Goal: Information Seeking & Learning: Learn about a topic

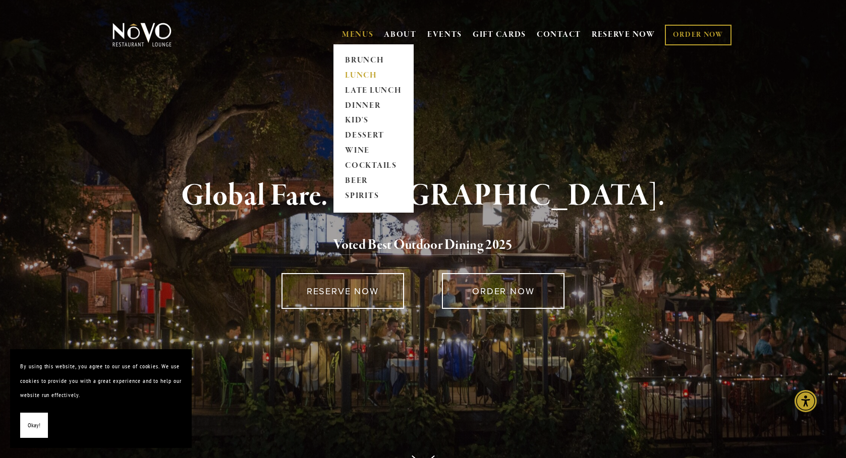
click at [359, 72] on link "LUNCH" at bounding box center [373, 75] width 63 height 15
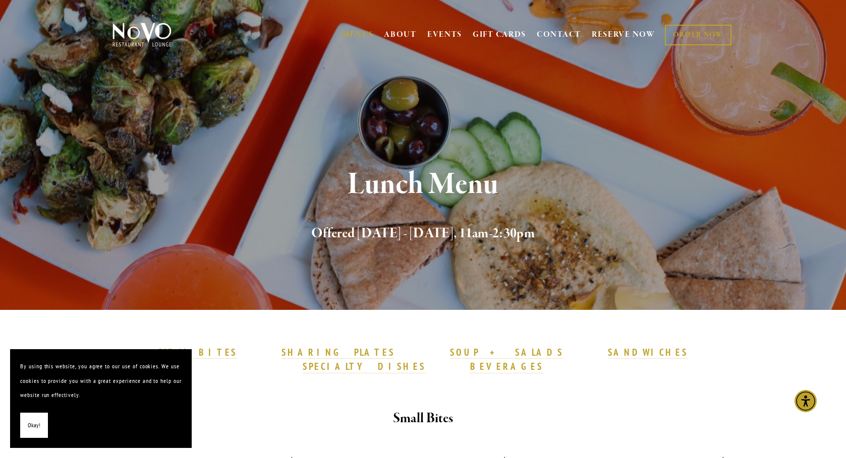
click at [28, 425] on span "Okay!" at bounding box center [34, 426] width 13 height 15
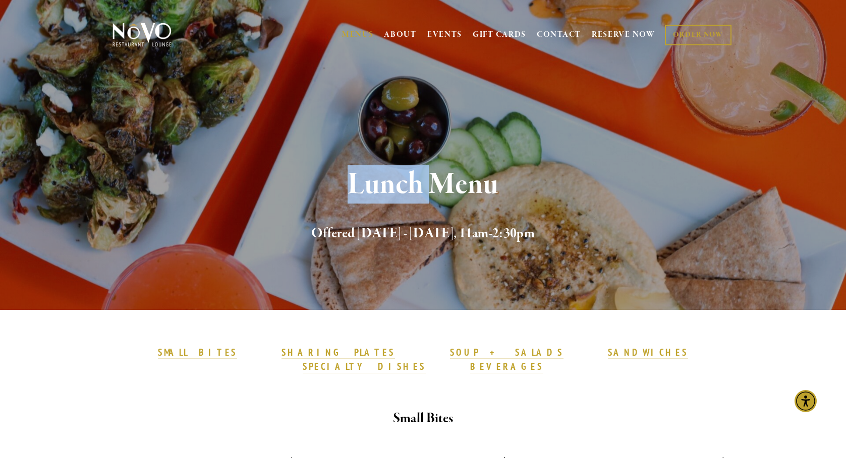
drag, startPoint x: 345, startPoint y: 184, endPoint x: 438, endPoint y: 182, distance: 92.8
click at [438, 182] on h1 "Lunch Menu" at bounding box center [423, 184] width 588 height 33
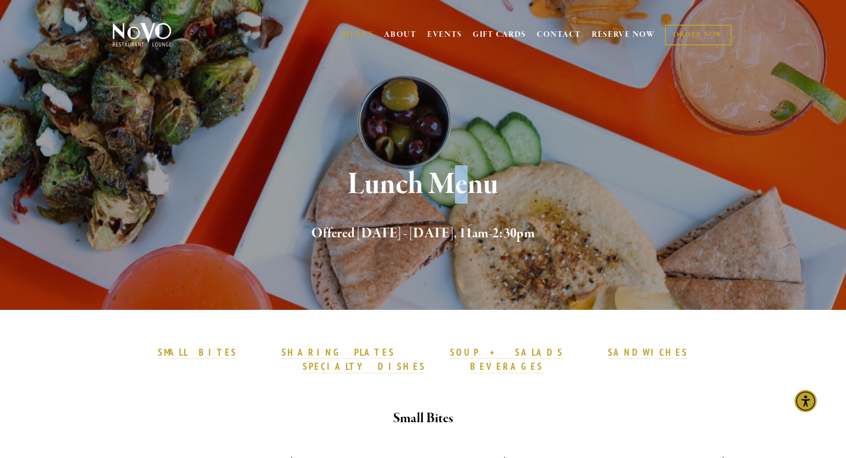
drag, startPoint x: 450, startPoint y: 181, endPoint x: 477, endPoint y: 183, distance: 26.8
click at [477, 183] on h1 "Lunch Menu" at bounding box center [423, 184] width 588 height 33
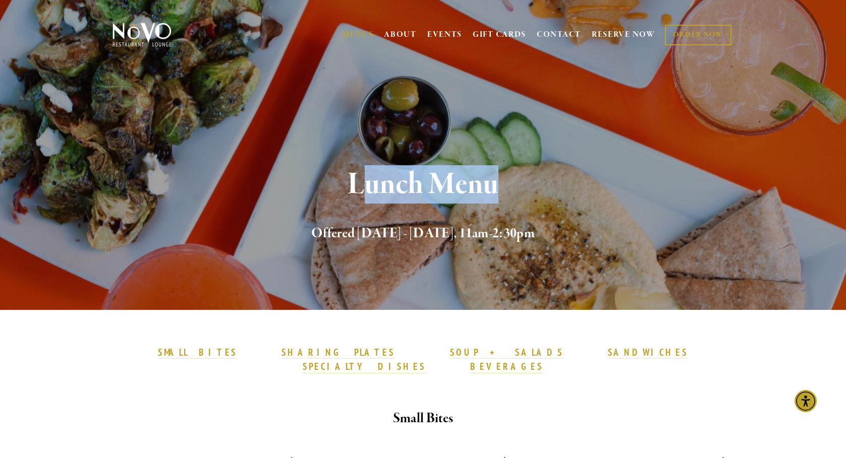
drag, startPoint x: 497, startPoint y: 185, endPoint x: 356, endPoint y: 175, distance: 141.5
click at [356, 175] on h1 "Lunch Menu" at bounding box center [423, 184] width 588 height 33
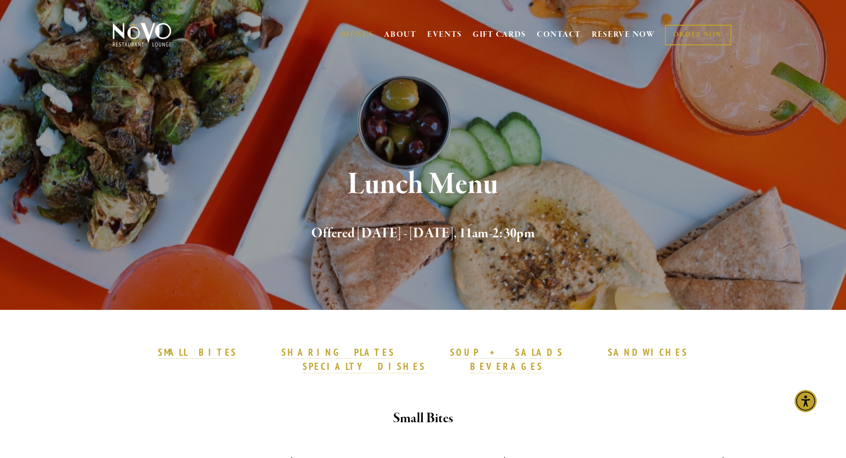
drag, startPoint x: 174, startPoint y: 370, endPoint x: 174, endPoint y: 351, distance: 18.2
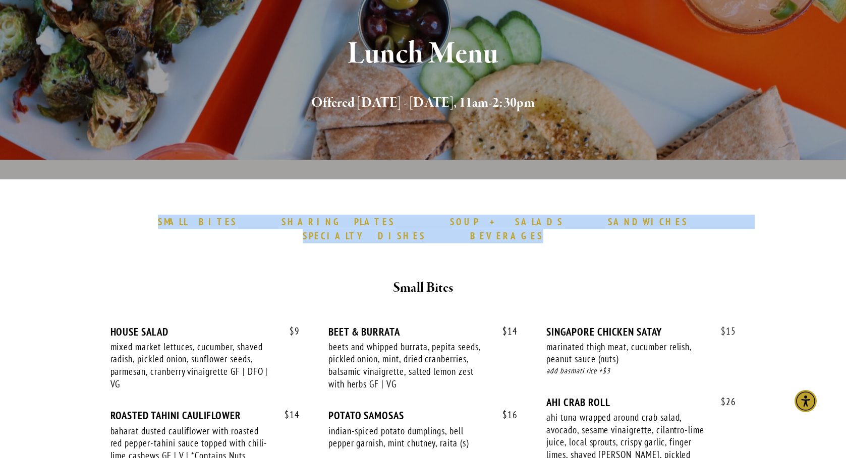
scroll to position [151, 0]
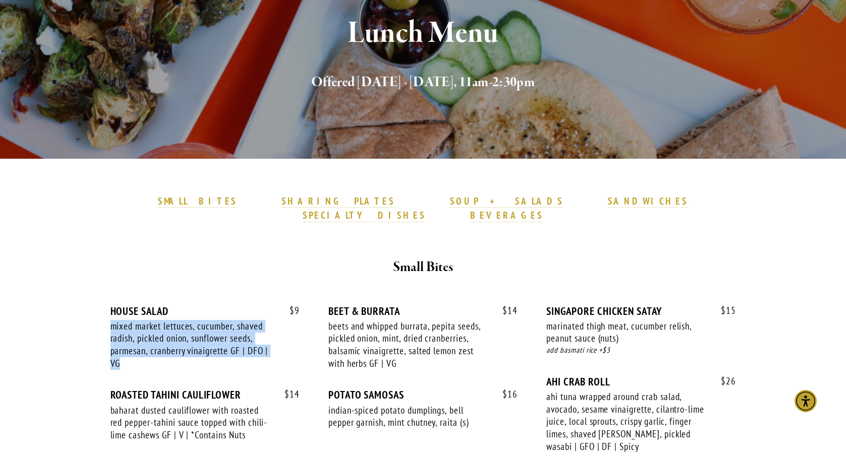
drag, startPoint x: 108, startPoint y: 317, endPoint x: 123, endPoint y: 347, distance: 33.6
click at [123, 347] on div "$ 9 HOUSE SALAD mixed market lettuces, cucumber, shaved radish, pickled onion, …" at bounding box center [423, 384] width 642 height 194
click at [119, 338] on div "mixed market lettuces, cucumber, shaved radish, pickled onion, sunflower seeds,…" at bounding box center [190, 345] width 160 height 50
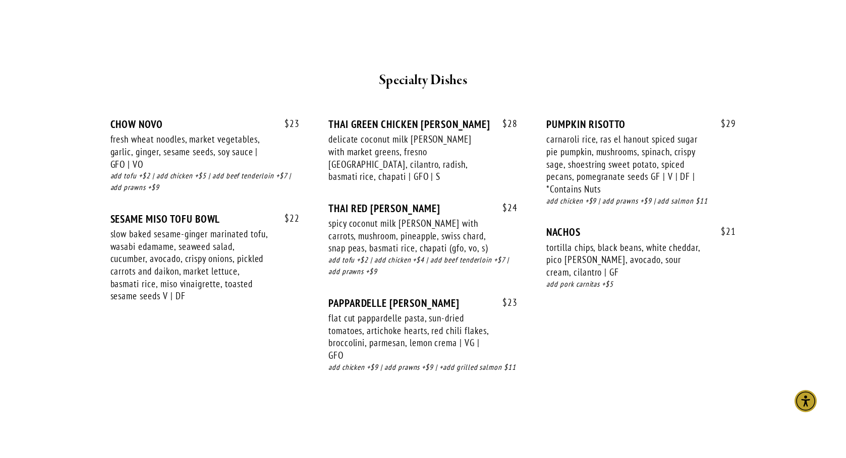
scroll to position [1765, 0]
